Goal: Task Accomplishment & Management: Use online tool/utility

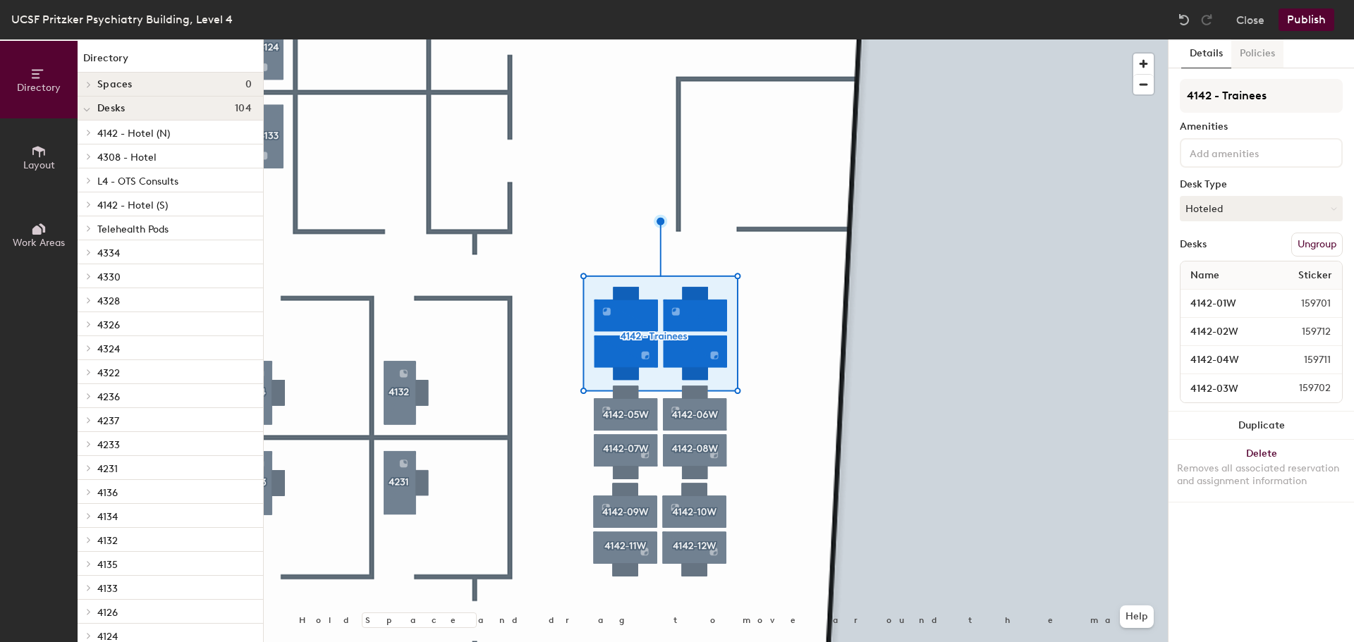
click at [1262, 55] on button "Policies" at bounding box center [1257, 53] width 52 height 29
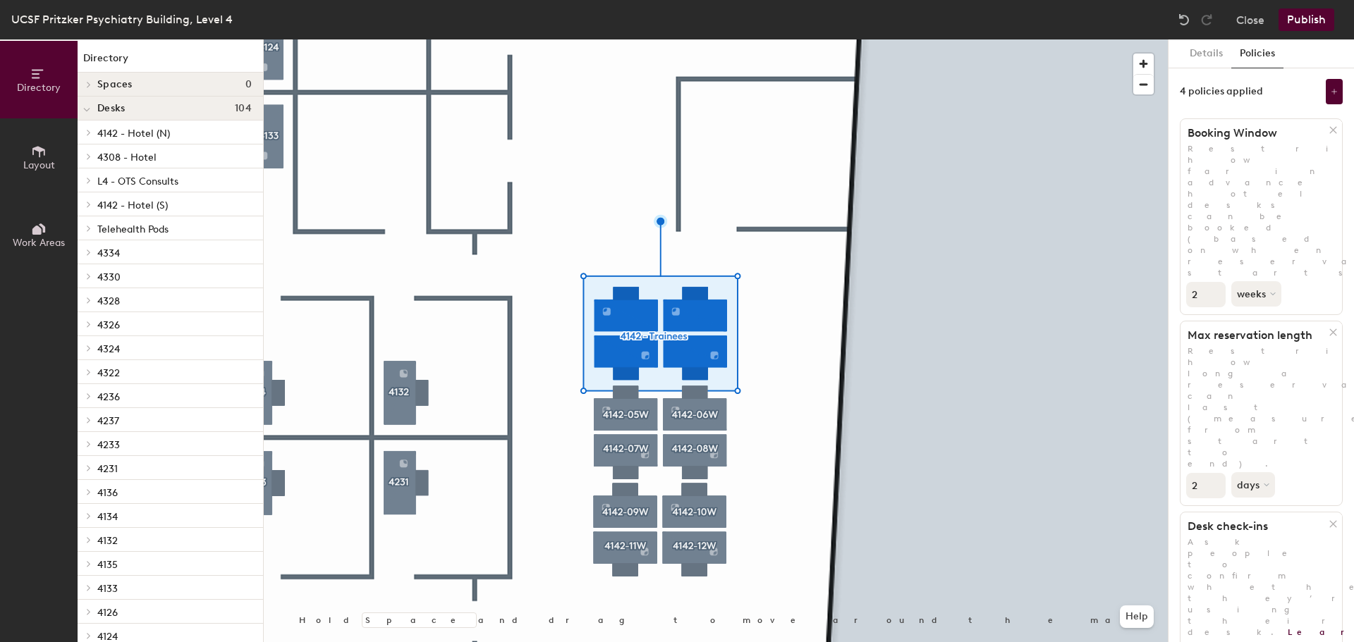
click at [794, 39] on div at bounding box center [716, 39] width 904 height 0
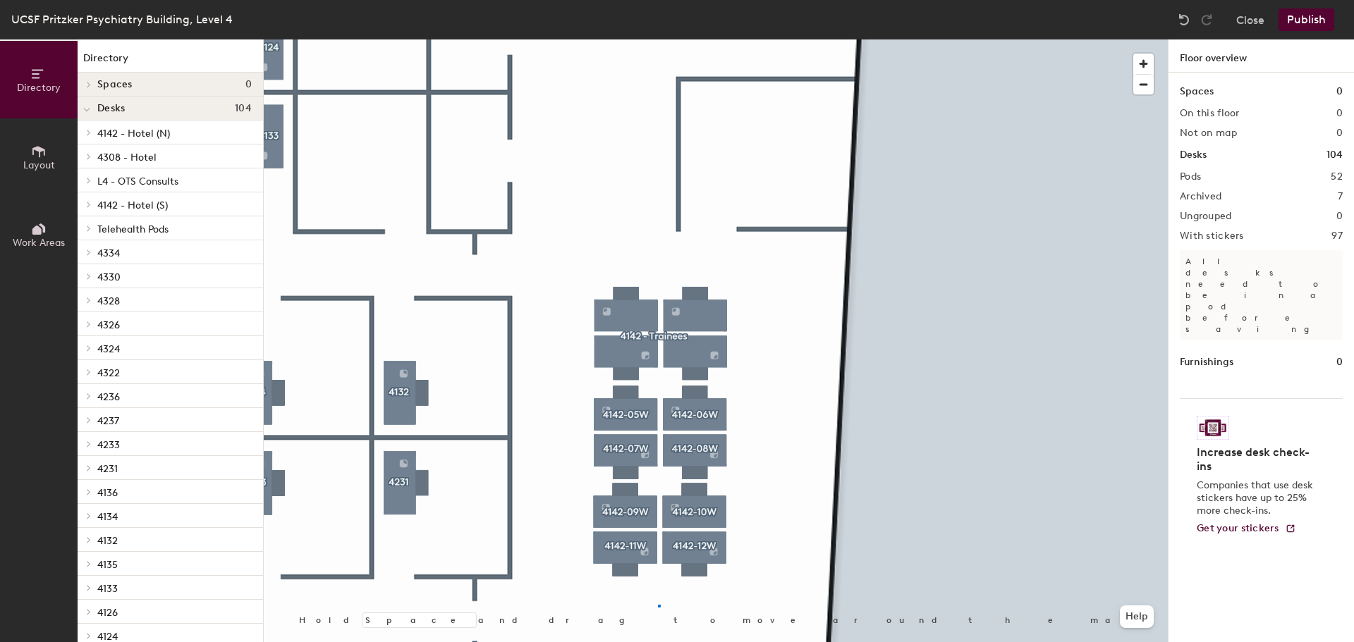
click at [658, 39] on div at bounding box center [716, 39] width 904 height 0
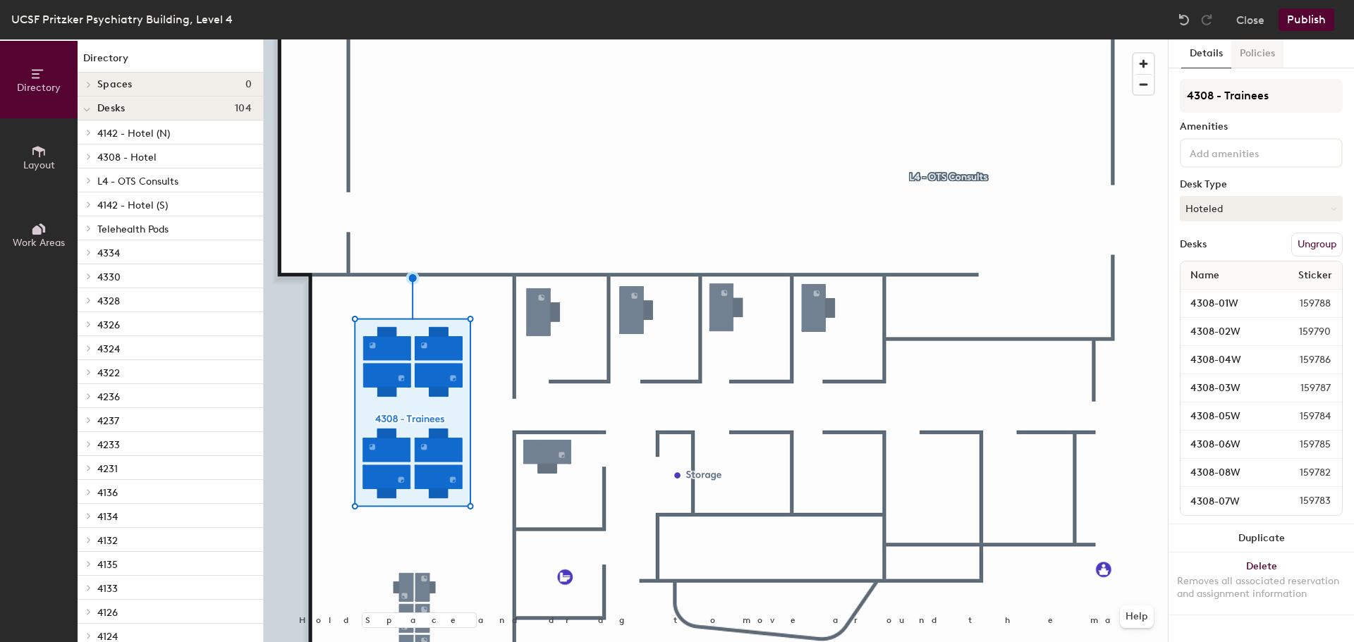
click at [1261, 51] on button "Policies" at bounding box center [1257, 53] width 52 height 29
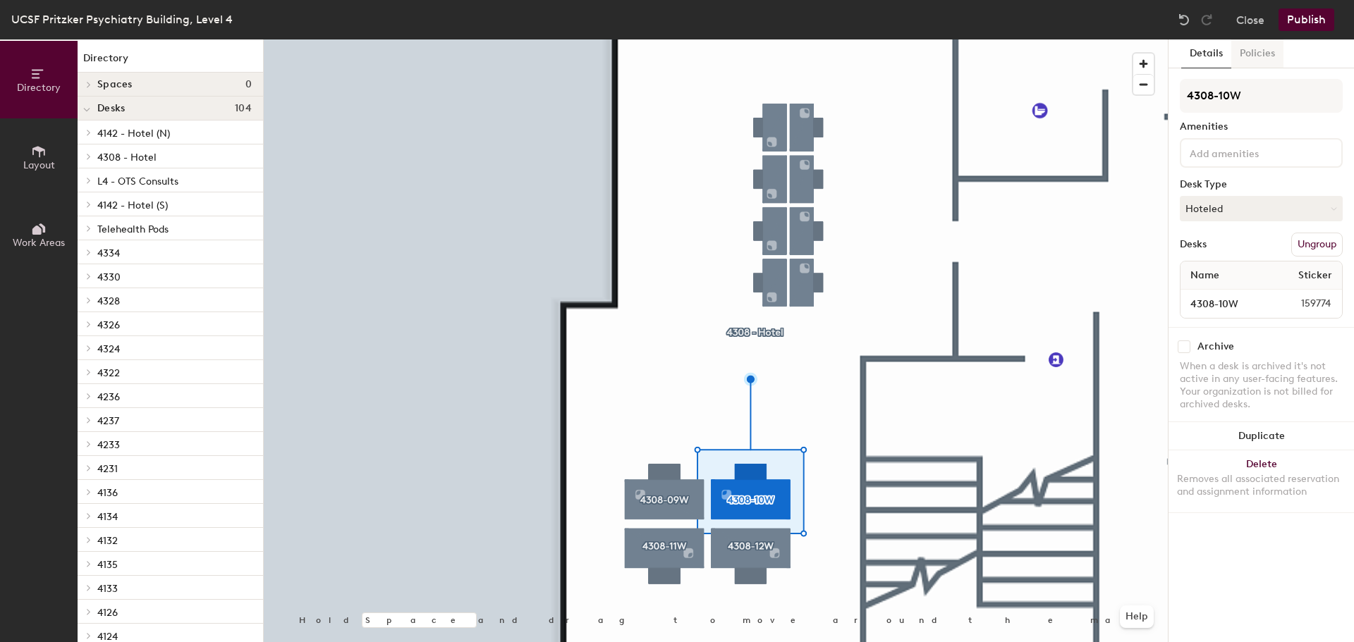
click at [1259, 47] on button "Policies" at bounding box center [1257, 53] width 52 height 29
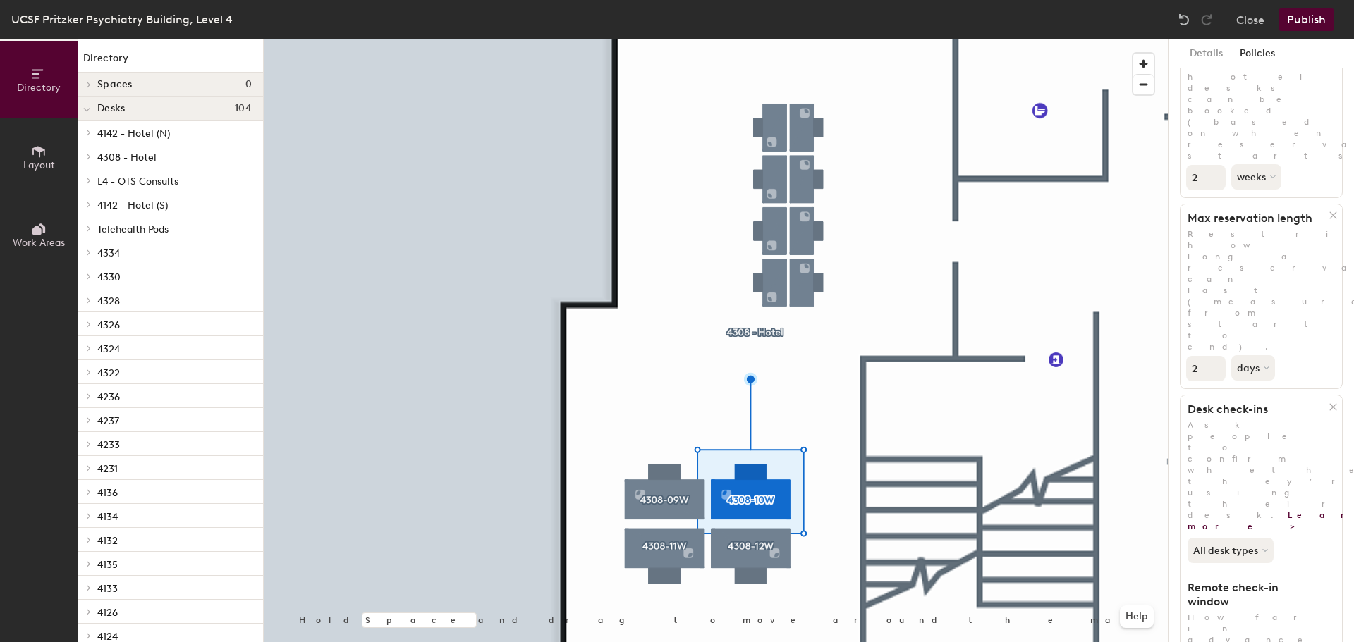
scroll to position [141, 0]
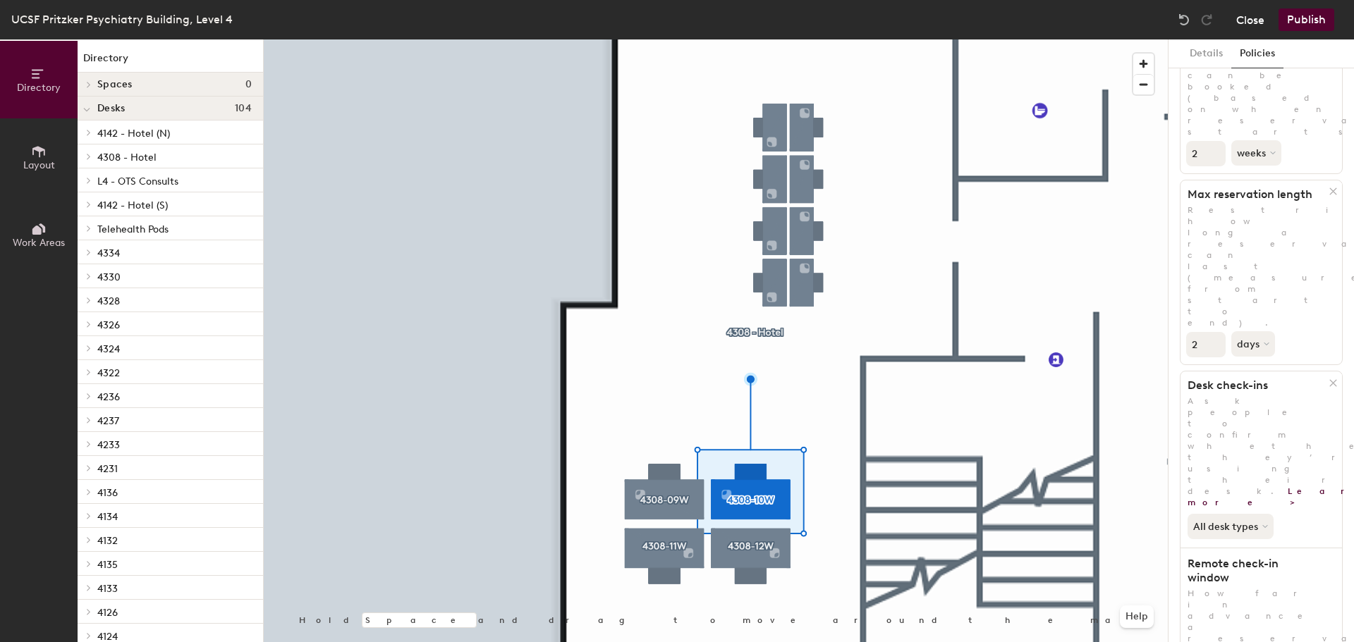
click at [1259, 18] on button "Close" at bounding box center [1250, 19] width 28 height 23
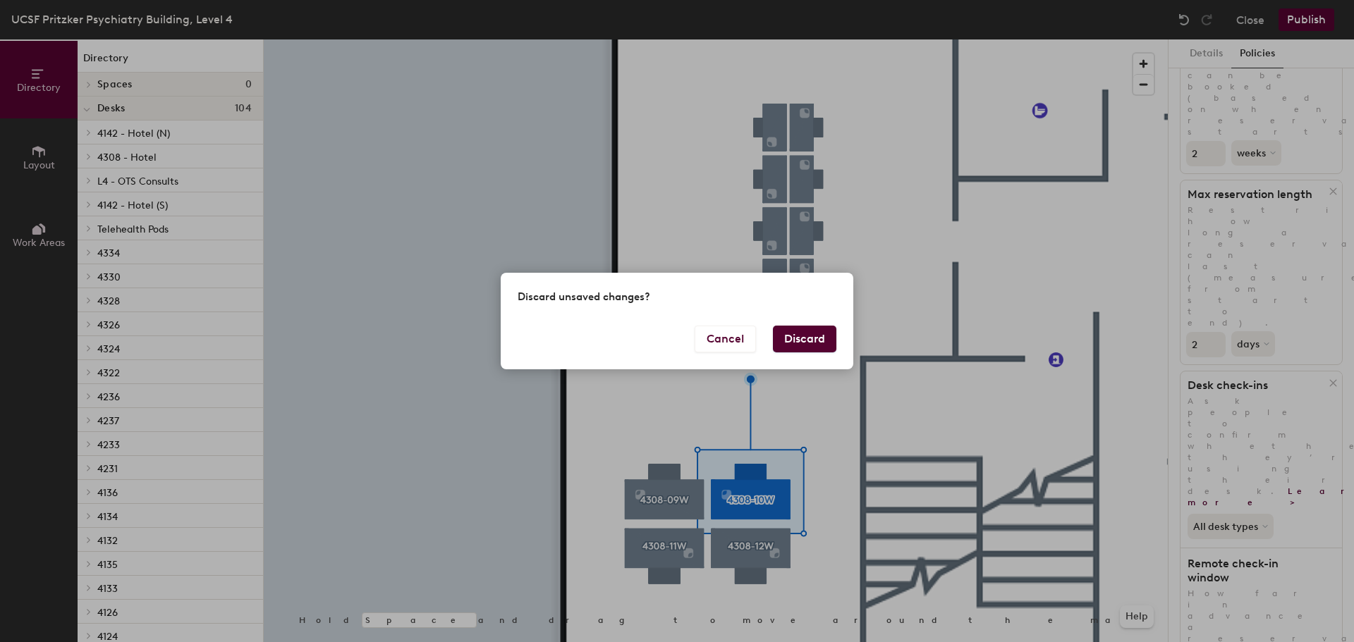
click at [812, 336] on button "Discard" at bounding box center [804, 339] width 63 height 27
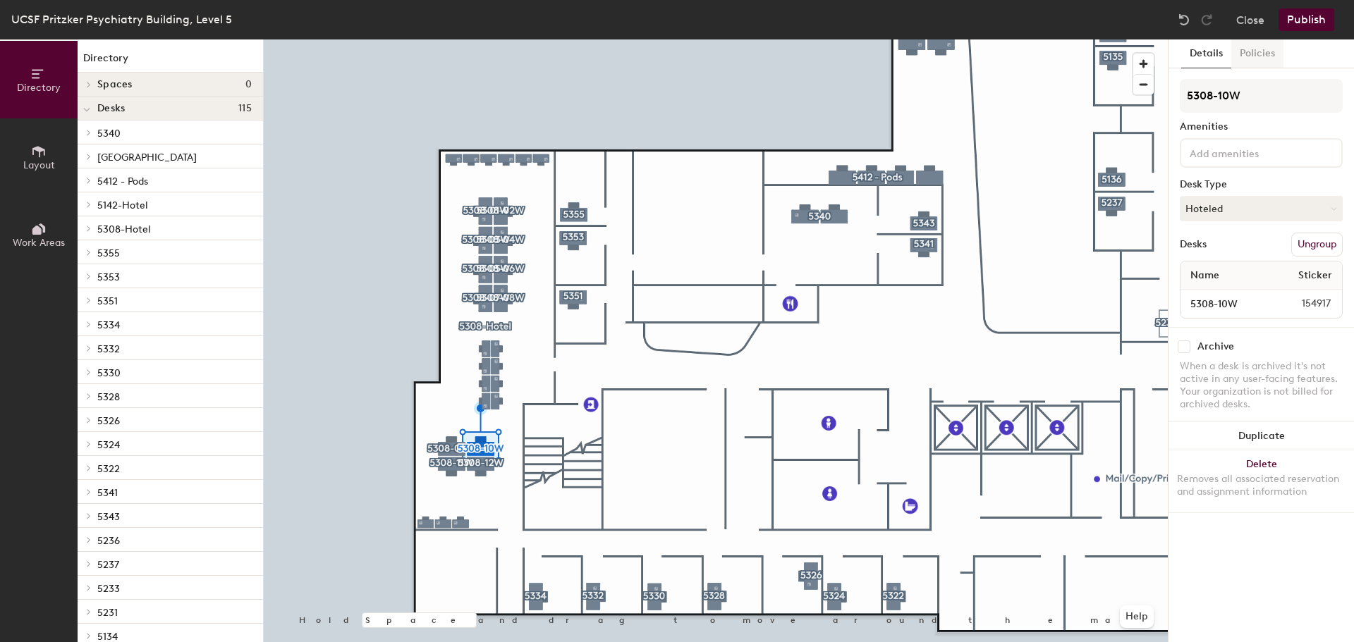
click at [1264, 49] on button "Policies" at bounding box center [1257, 53] width 52 height 29
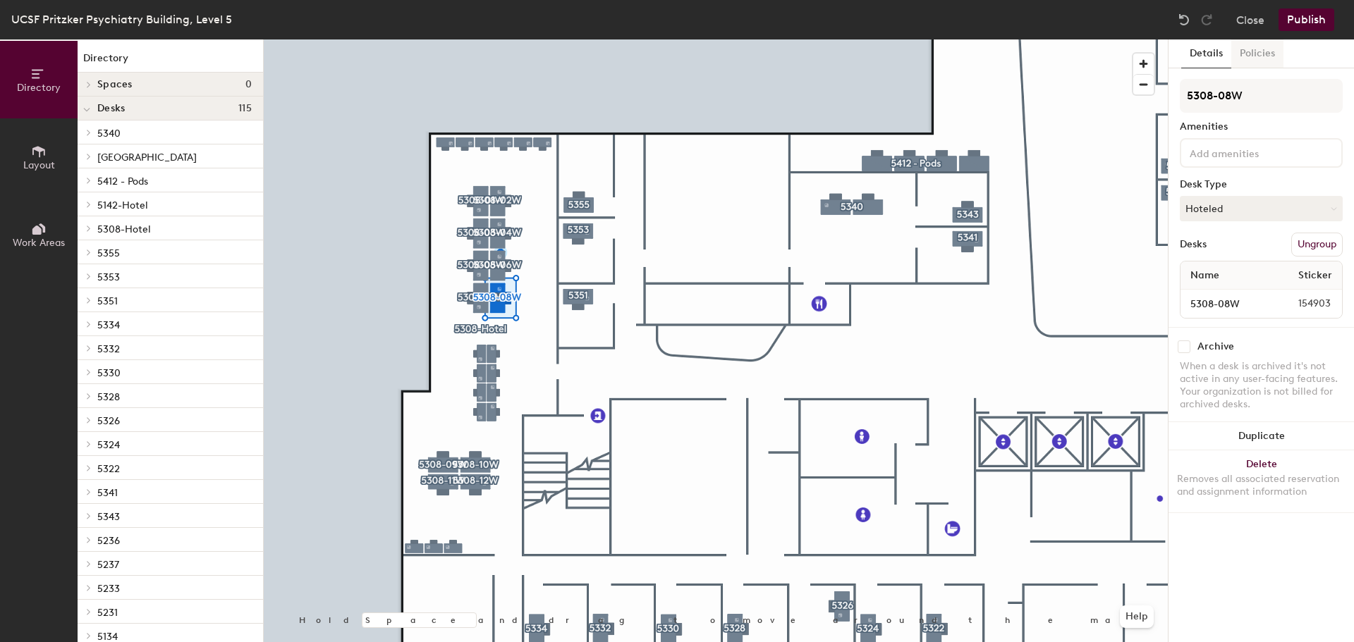
click at [1269, 56] on button "Policies" at bounding box center [1257, 53] width 52 height 29
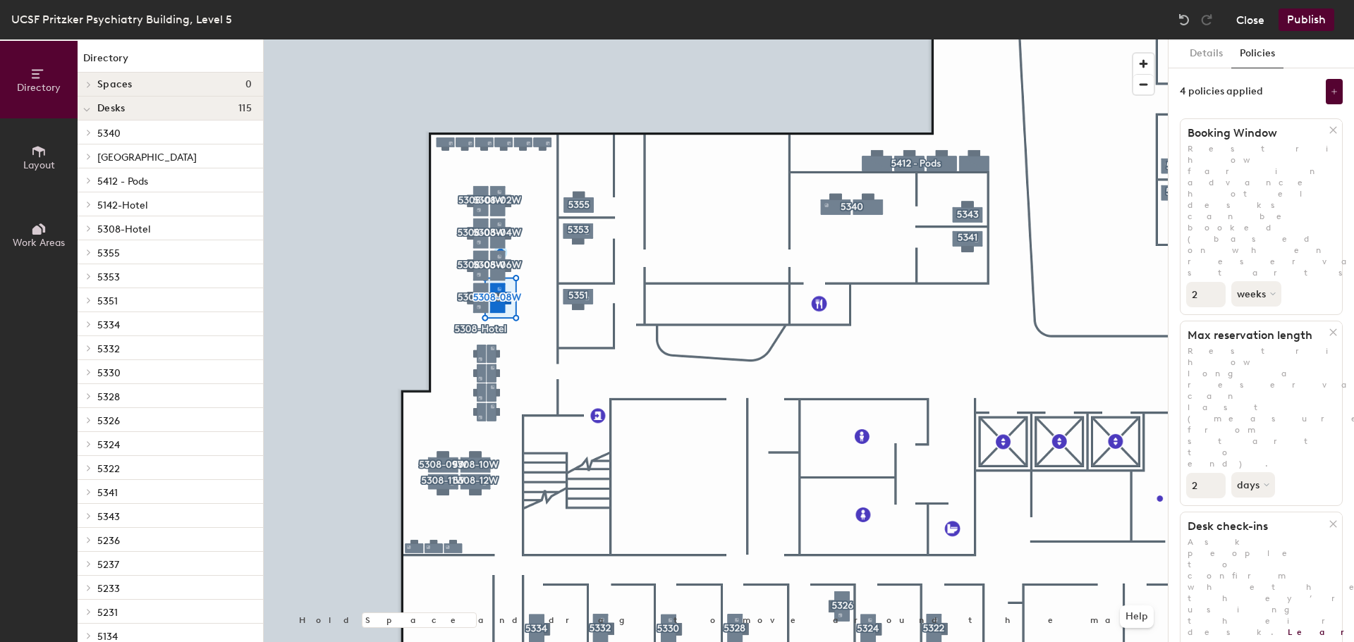
click at [1255, 17] on button "Close" at bounding box center [1250, 19] width 28 height 23
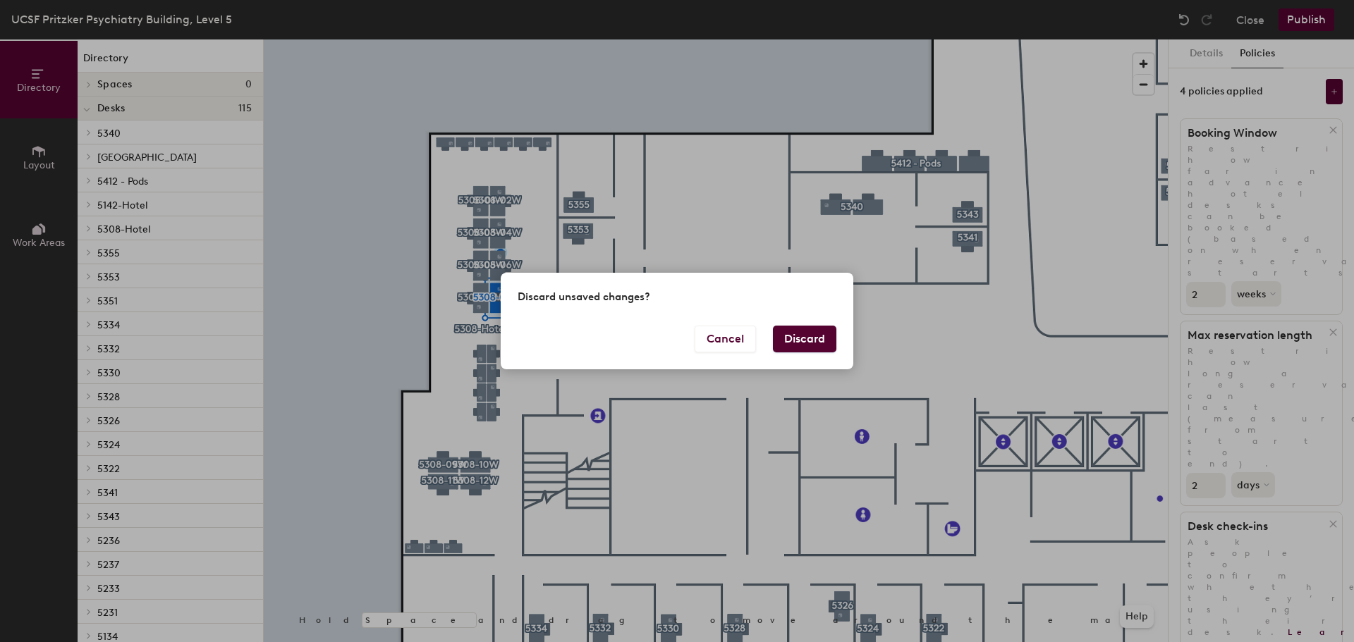
click at [819, 332] on button "Discard" at bounding box center [804, 339] width 63 height 27
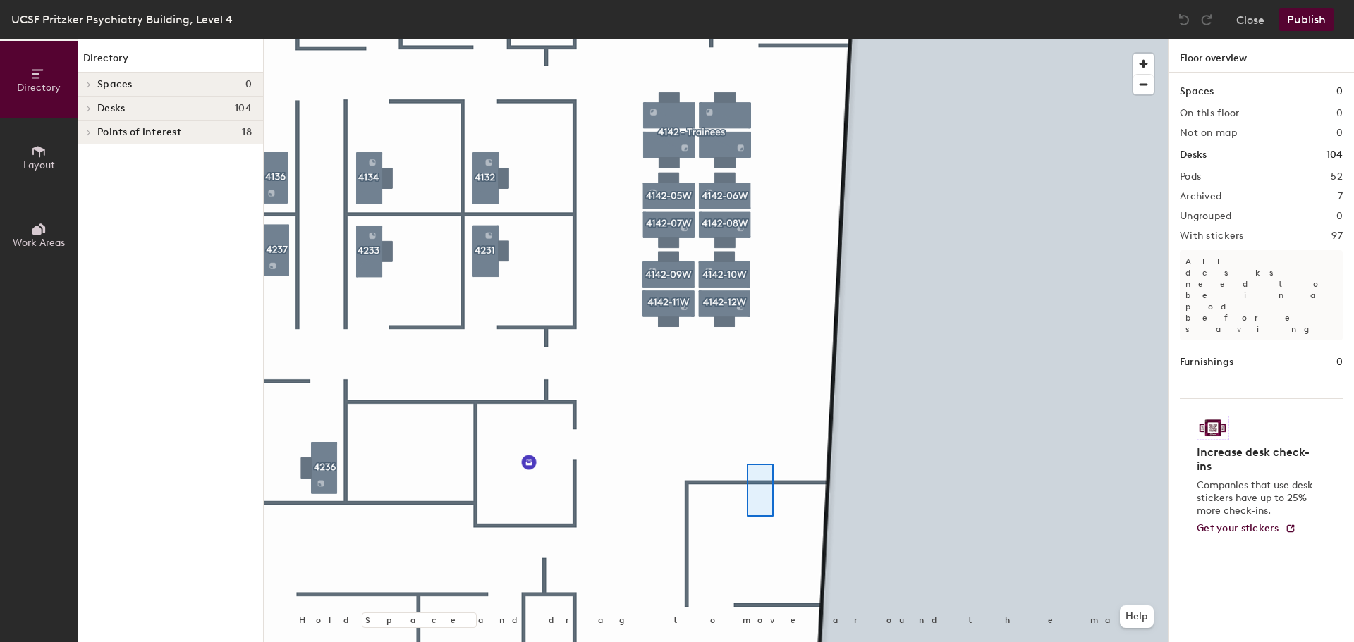
click at [725, 39] on div at bounding box center [716, 39] width 904 height 0
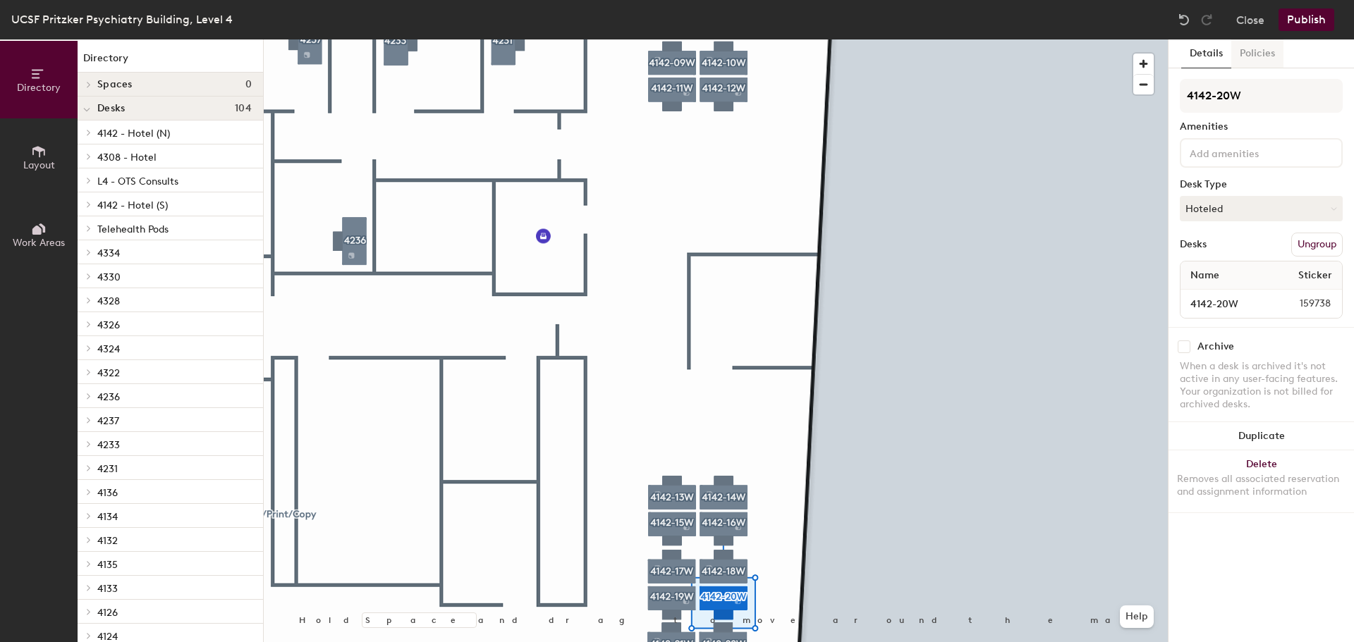
click at [1264, 50] on button "Policies" at bounding box center [1257, 53] width 52 height 29
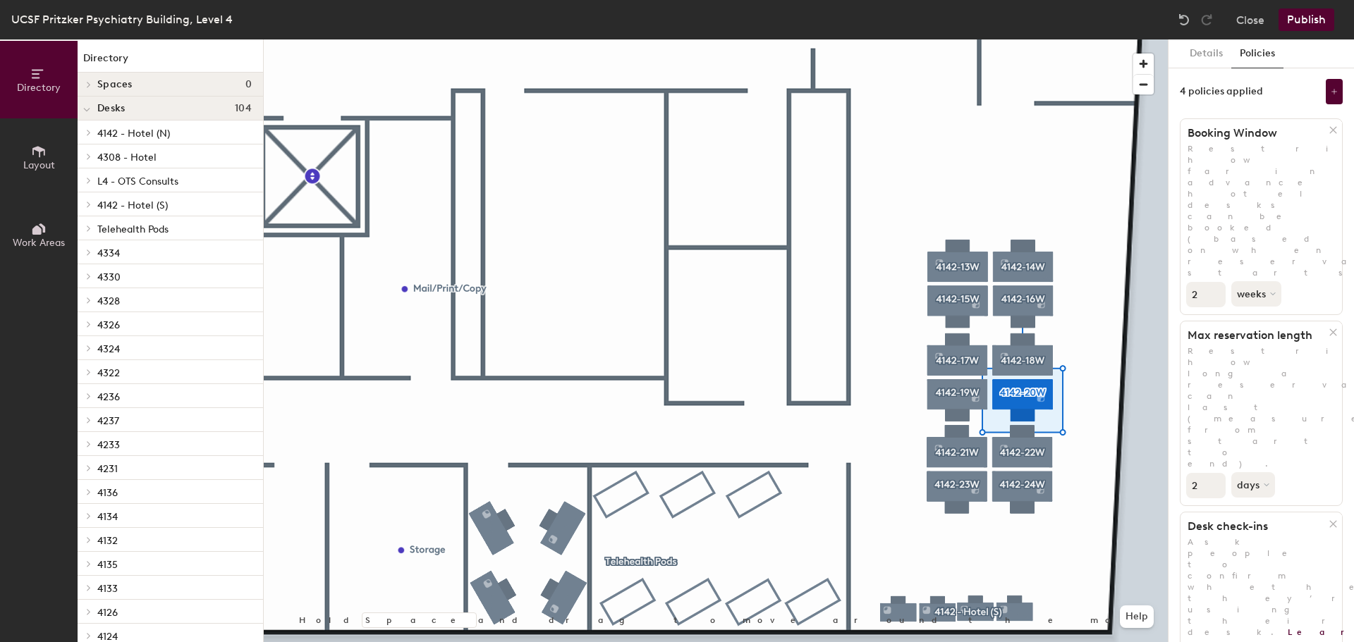
click at [1025, 39] on div at bounding box center [716, 39] width 904 height 0
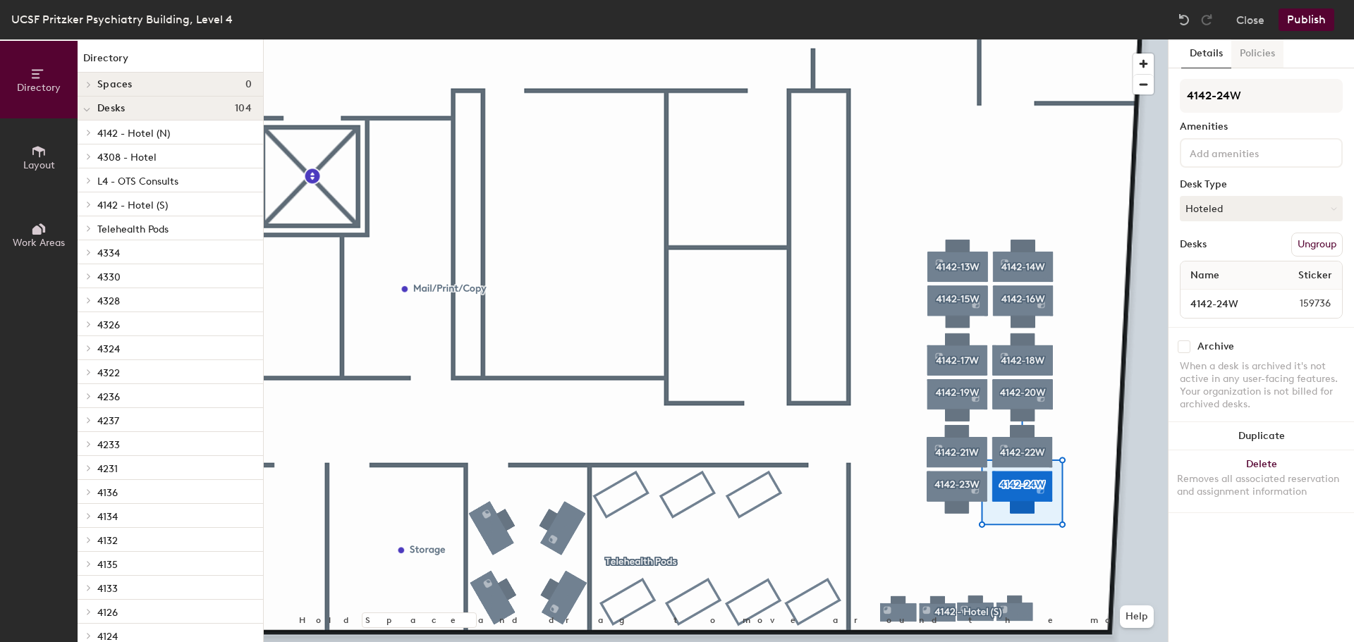
click at [1245, 48] on button "Policies" at bounding box center [1257, 53] width 52 height 29
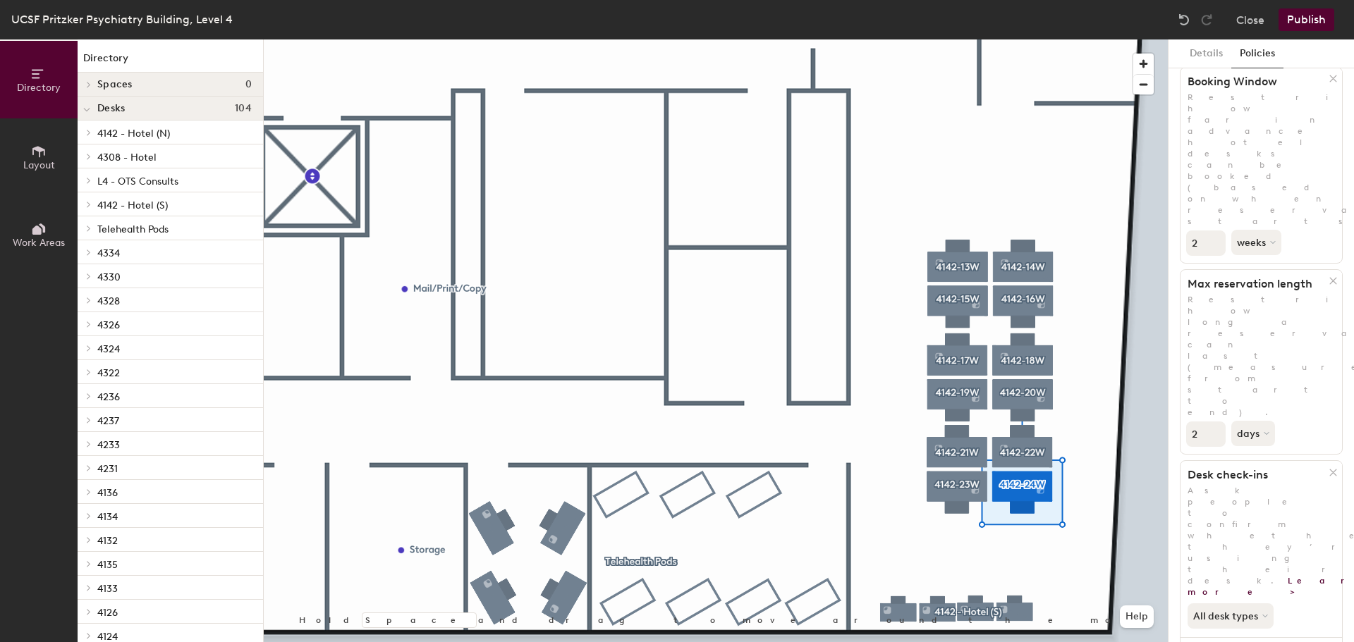
scroll to position [52, 0]
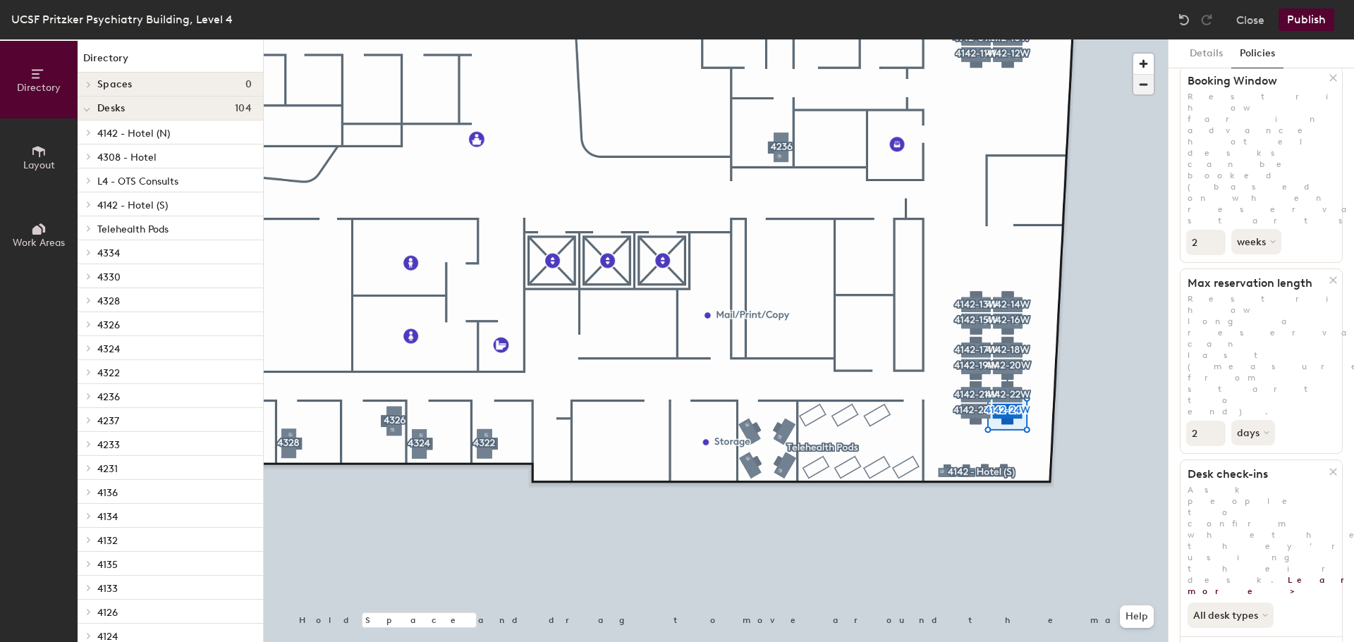
click at [1143, 85] on span "button" at bounding box center [1143, 85] width 20 height 20
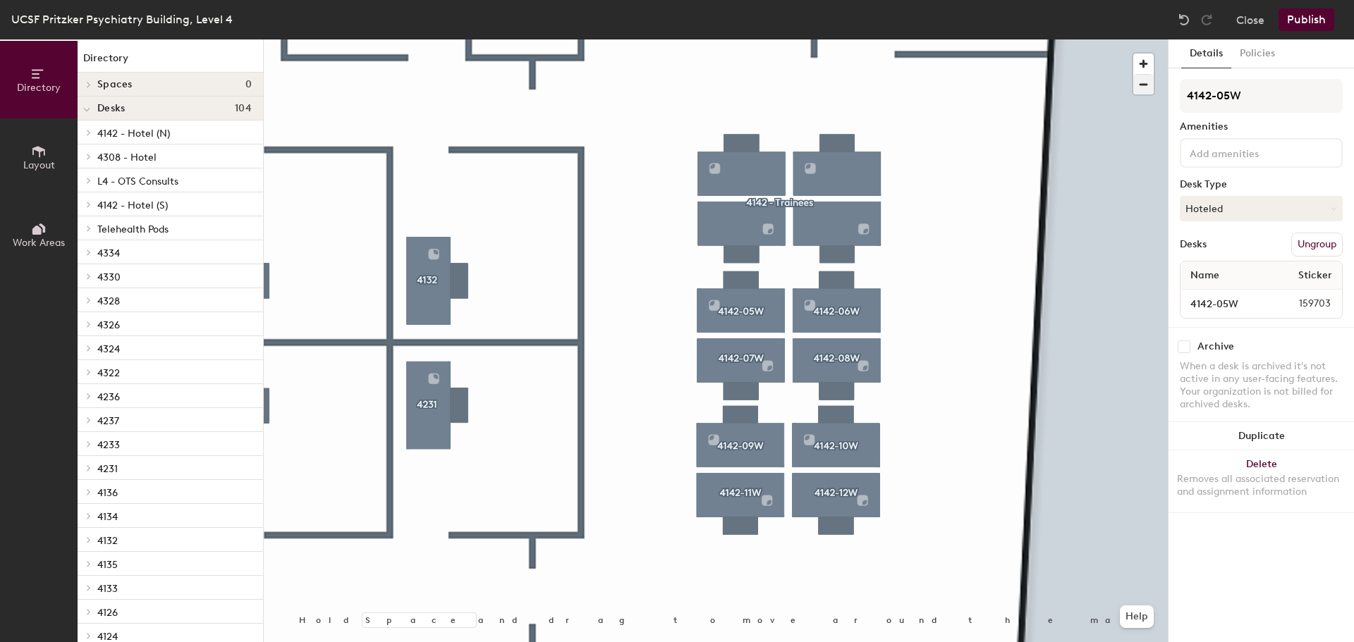
scroll to position [0, 0]
click at [1246, 19] on button "Close" at bounding box center [1250, 19] width 28 height 23
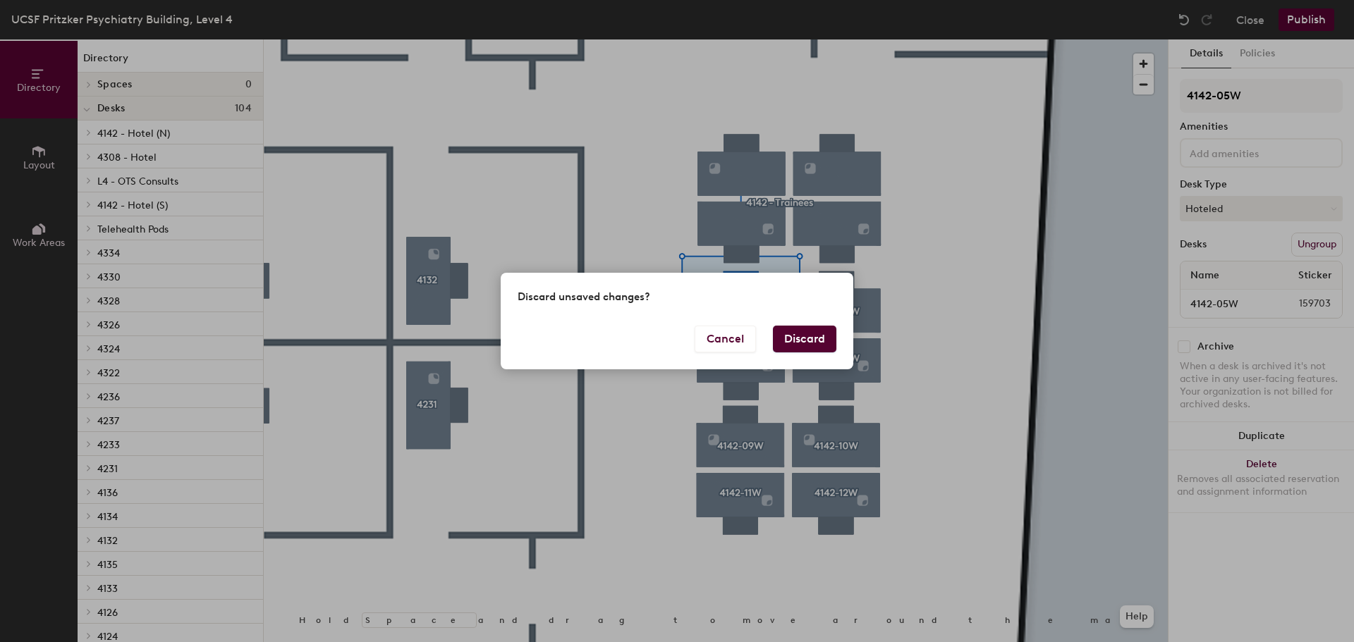
click at [817, 330] on button "Discard" at bounding box center [804, 339] width 63 height 27
